Goal: Information Seeking & Learning: Learn about a topic

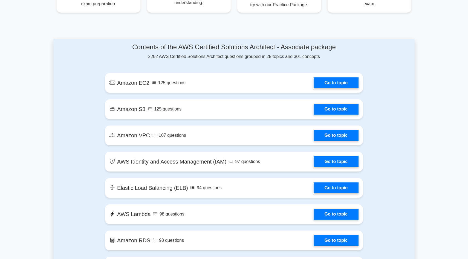
scroll to position [272, 0]
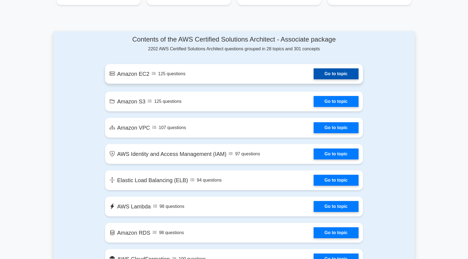
click at [328, 72] on link "Go to topic" at bounding box center [336, 73] width 45 height 11
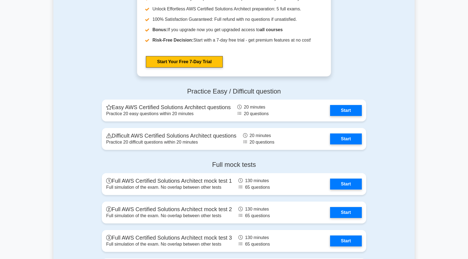
scroll to position [1122, 0]
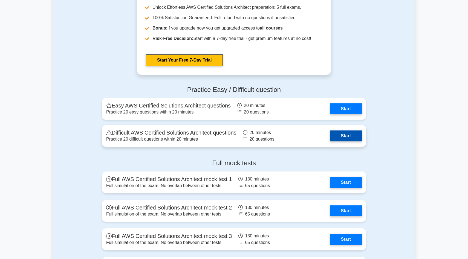
click at [343, 136] on link "Start" at bounding box center [346, 135] width 32 height 11
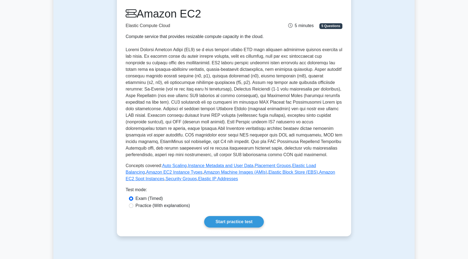
scroll to position [69, 0]
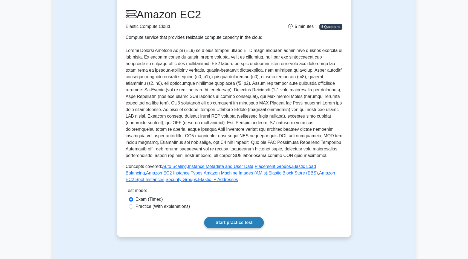
click at [246, 222] on link "Start practice test" at bounding box center [233, 222] width 59 height 11
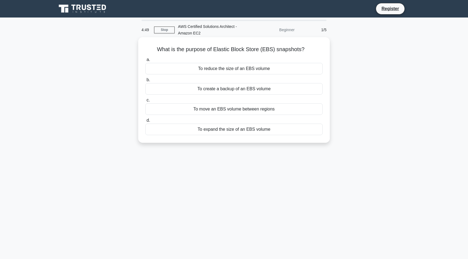
click at [233, 88] on div "To create a backup of an EBS volume" at bounding box center [233, 88] width 177 height 11
click at [145, 82] on input "b. To create a backup of an EBS volume" at bounding box center [145, 80] width 0 height 4
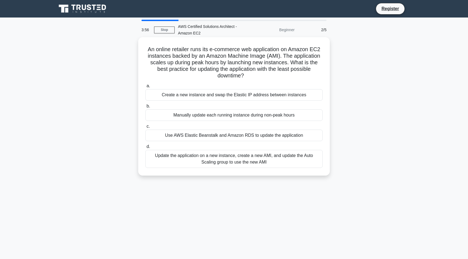
click at [224, 137] on div "Use AWS Elastic Beanstalk and Amazon RDS to update the application" at bounding box center [233, 135] width 177 height 11
click at [145, 128] on input "c. Use AWS Elastic Beanstalk and Amazon RDS to update the application" at bounding box center [145, 127] width 0 height 4
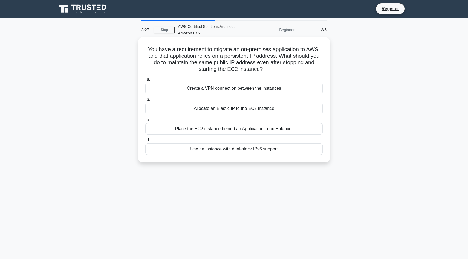
click at [225, 107] on div "Allocate an Elastic IP to the EC2 instance" at bounding box center [233, 108] width 177 height 11
click at [145, 101] on input "b. Allocate an Elastic IP to the EC2 instance" at bounding box center [145, 100] width 0 height 4
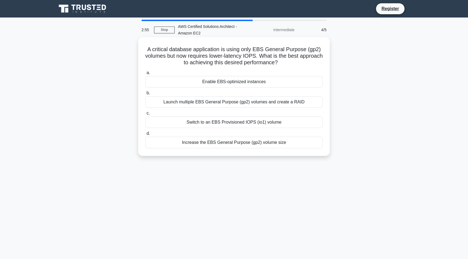
click at [220, 103] on div "Launch multiple EBS General Purpose (gp2) volumes and create a RAID" at bounding box center [233, 101] width 177 height 11
click at [145, 95] on input "b. Launch multiple EBS General Purpose (gp2) volumes and create a RAID" at bounding box center [145, 93] width 0 height 4
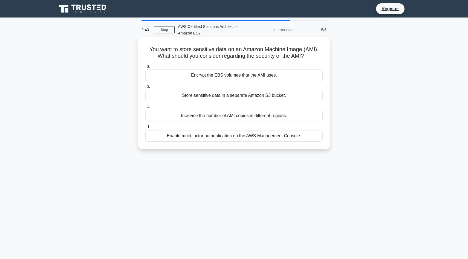
click at [231, 74] on div "Encrypt the EBS volumes that the AMI uses." at bounding box center [233, 74] width 177 height 11
click at [145, 68] on input "a. Encrypt the EBS volumes that the AMI uses." at bounding box center [145, 67] width 0 height 4
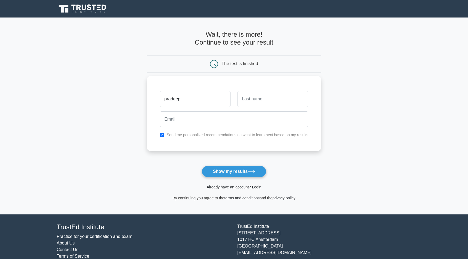
type input "pradeep"
click at [270, 95] on input "text" at bounding box center [272, 99] width 71 height 16
type input "vs"
click at [217, 135] on label "Send me personalized recommendations on what to learn next based on my results" at bounding box center [238, 135] width 142 height 4
click at [220, 168] on button "Show my results" at bounding box center [234, 171] width 65 height 11
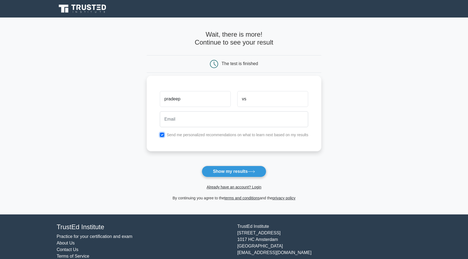
click at [164, 134] on input "checkbox" at bounding box center [162, 135] width 4 height 4
checkbox input "false"
click at [179, 122] on input "email" at bounding box center [234, 119] width 149 height 16
type input "vanitha.v.it@kct.ac.in"
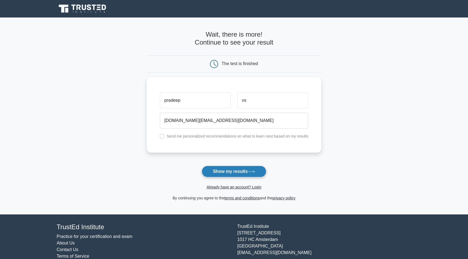
click at [221, 170] on button "Show my results" at bounding box center [234, 171] width 65 height 11
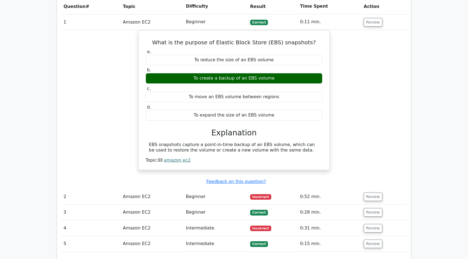
scroll to position [426, 0]
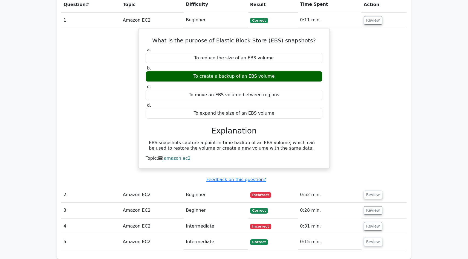
click at [257, 192] on span "Incorrect" at bounding box center [260, 194] width 21 height 5
click at [372, 191] on button "Review" at bounding box center [373, 195] width 19 height 8
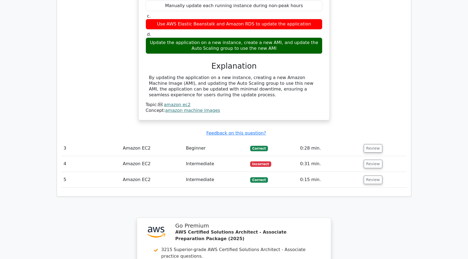
scroll to position [698, 0]
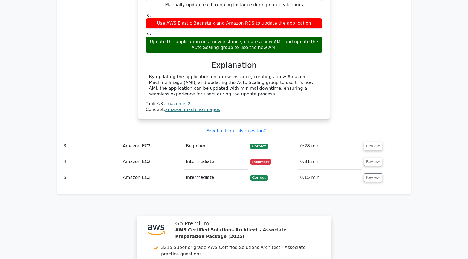
click at [261, 159] on span "Incorrect" at bounding box center [260, 161] width 21 height 5
click at [365, 158] on button "Review" at bounding box center [373, 162] width 19 height 8
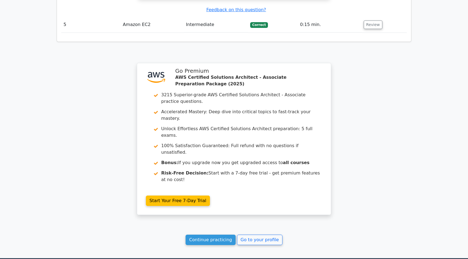
scroll to position [1103, 0]
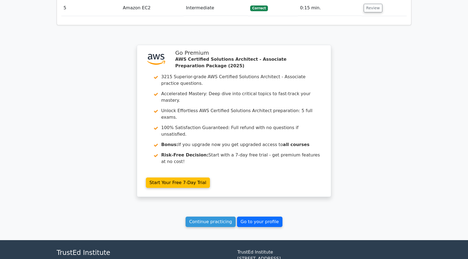
click at [270, 217] on link "Go to your profile" at bounding box center [259, 222] width 45 height 10
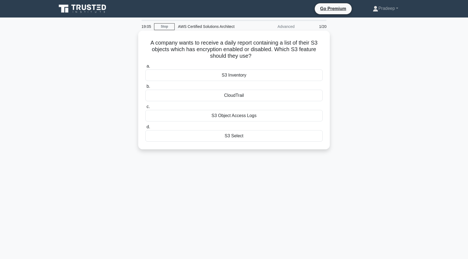
click at [245, 119] on div "S3 Object Access Logs" at bounding box center [233, 115] width 177 height 11
click at [145, 109] on input "c. S3 Object Access Logs" at bounding box center [145, 107] width 0 height 4
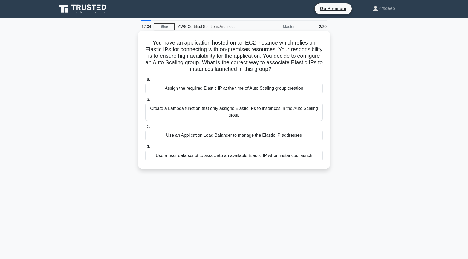
click at [198, 62] on h5 "You have an application hosted on an EC2 instance which relies on Elastic IPs f…" at bounding box center [234, 55] width 178 height 33
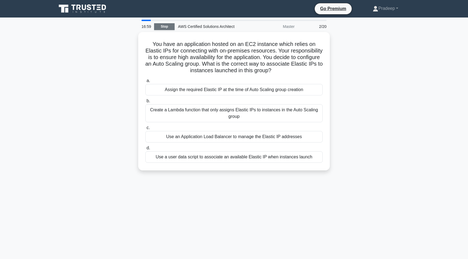
click at [164, 27] on link "Stop" at bounding box center [164, 26] width 21 height 7
